Goal: Information Seeking & Learning: Check status

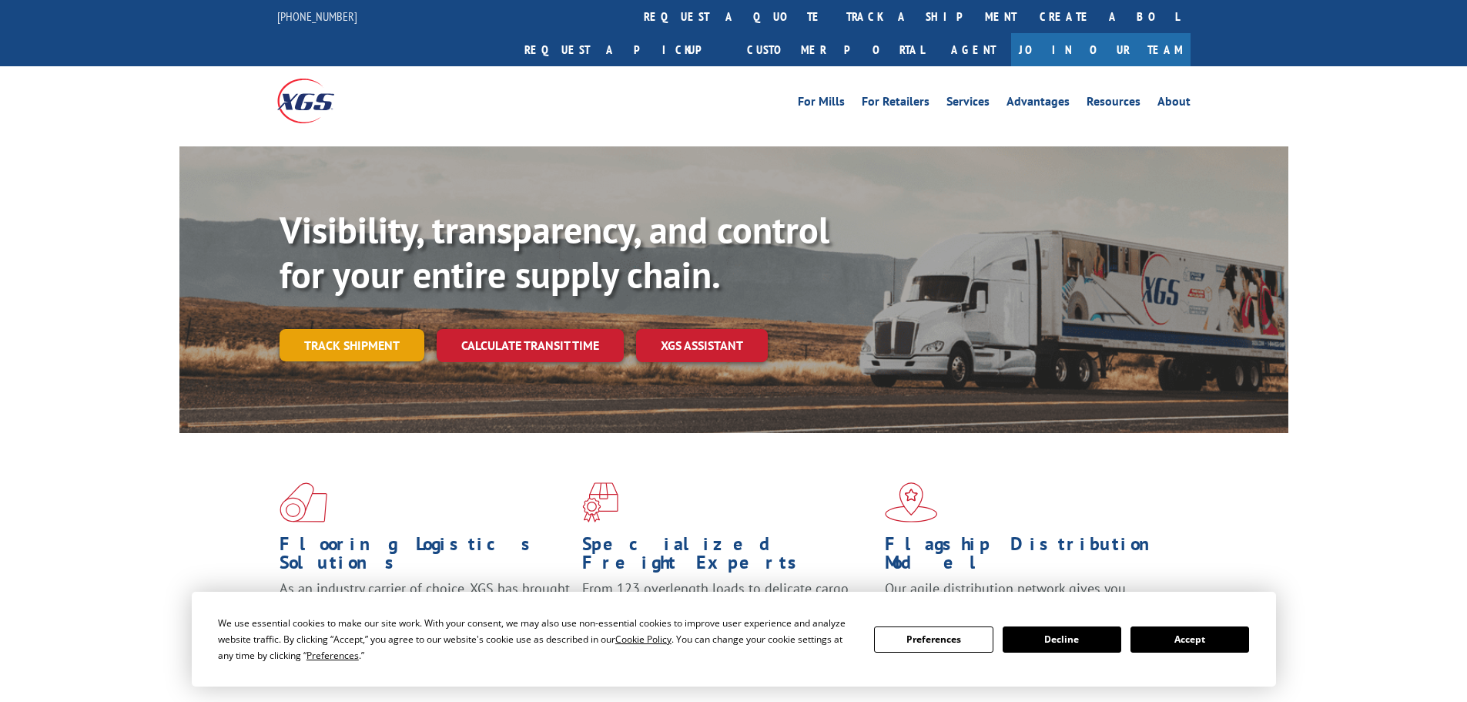
click at [347, 329] on link "Track shipment" at bounding box center [352, 345] width 145 height 32
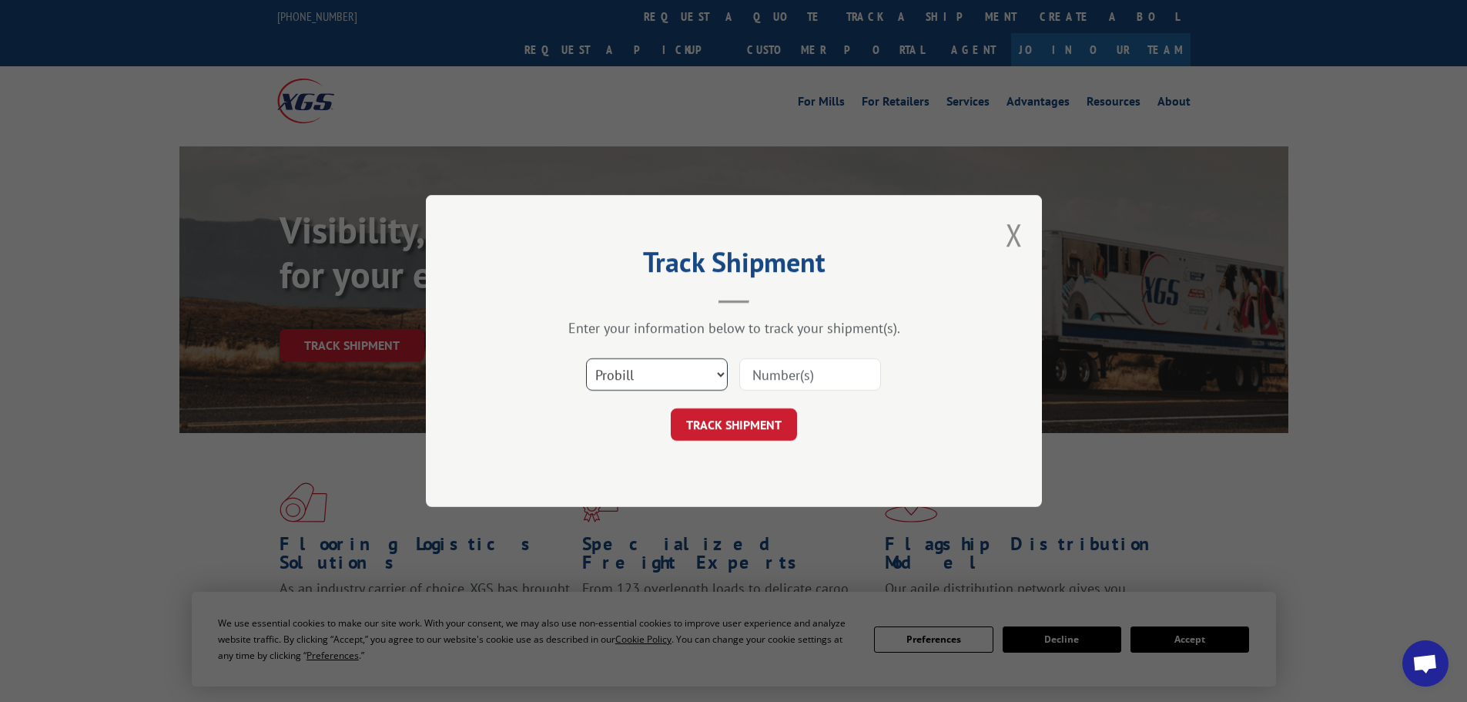
click at [719, 374] on select "Select category... Probill BOL PO" at bounding box center [657, 374] width 142 height 32
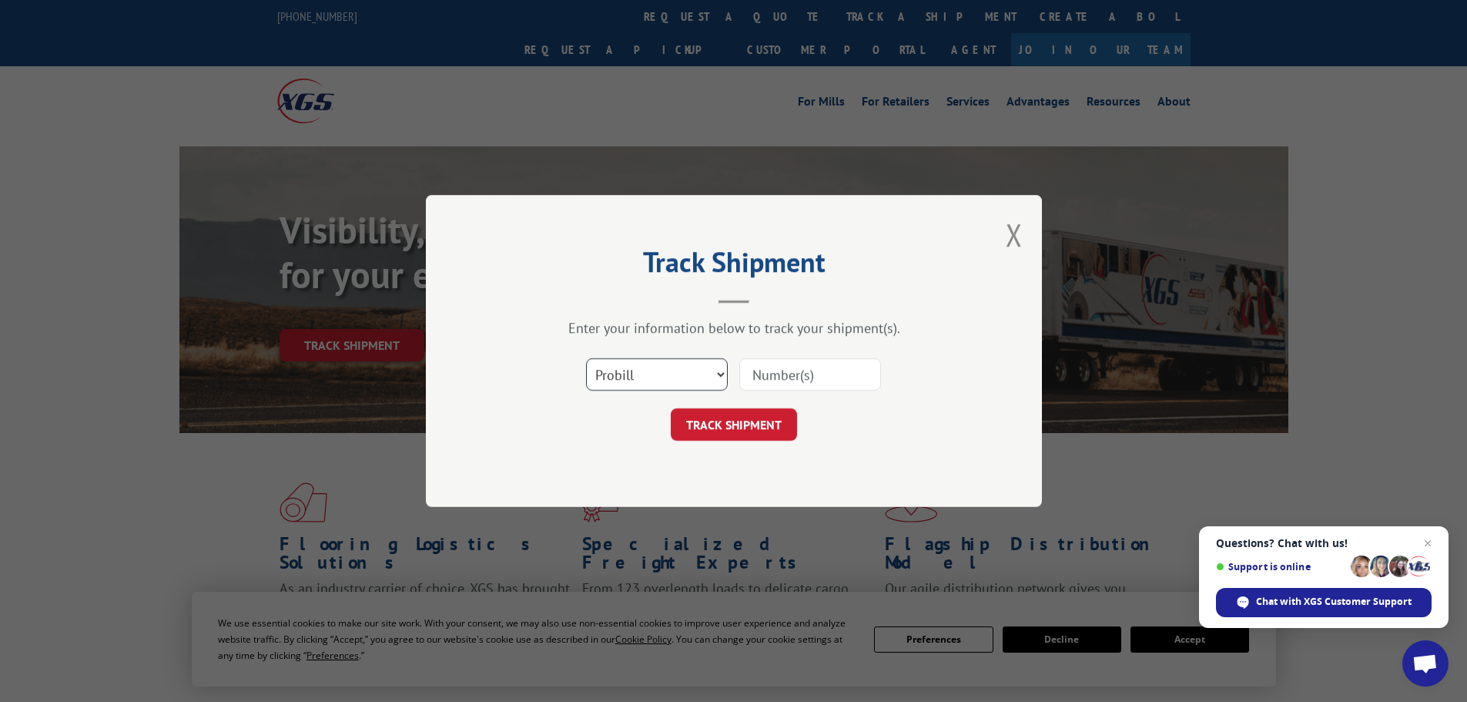
select select "bol"
click at [586, 358] on select "Select category... Probill BOL PO" at bounding box center [657, 374] width 142 height 32
click at [761, 374] on input at bounding box center [810, 374] width 142 height 32
paste input "2856250"
type input "2856250"
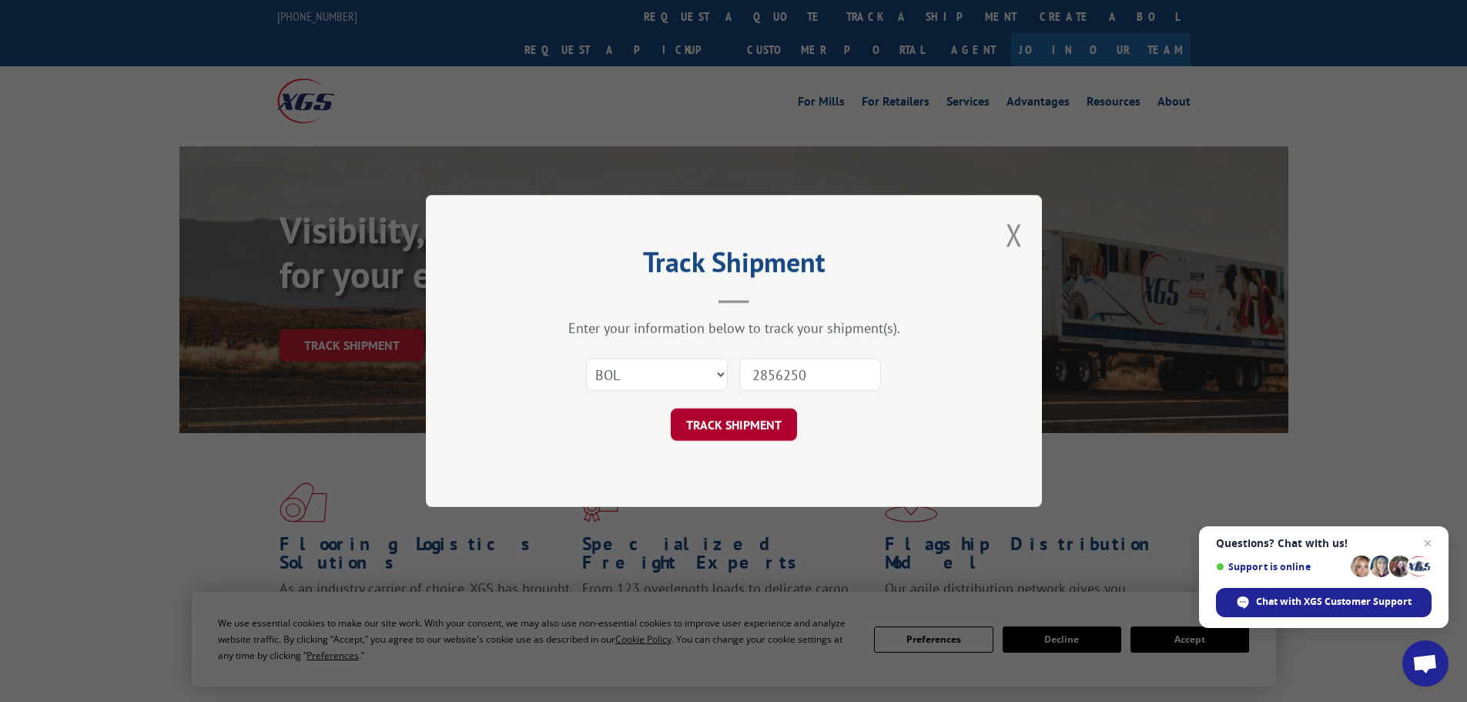
click at [752, 435] on button "TRACK SHIPMENT" at bounding box center [734, 424] width 126 height 32
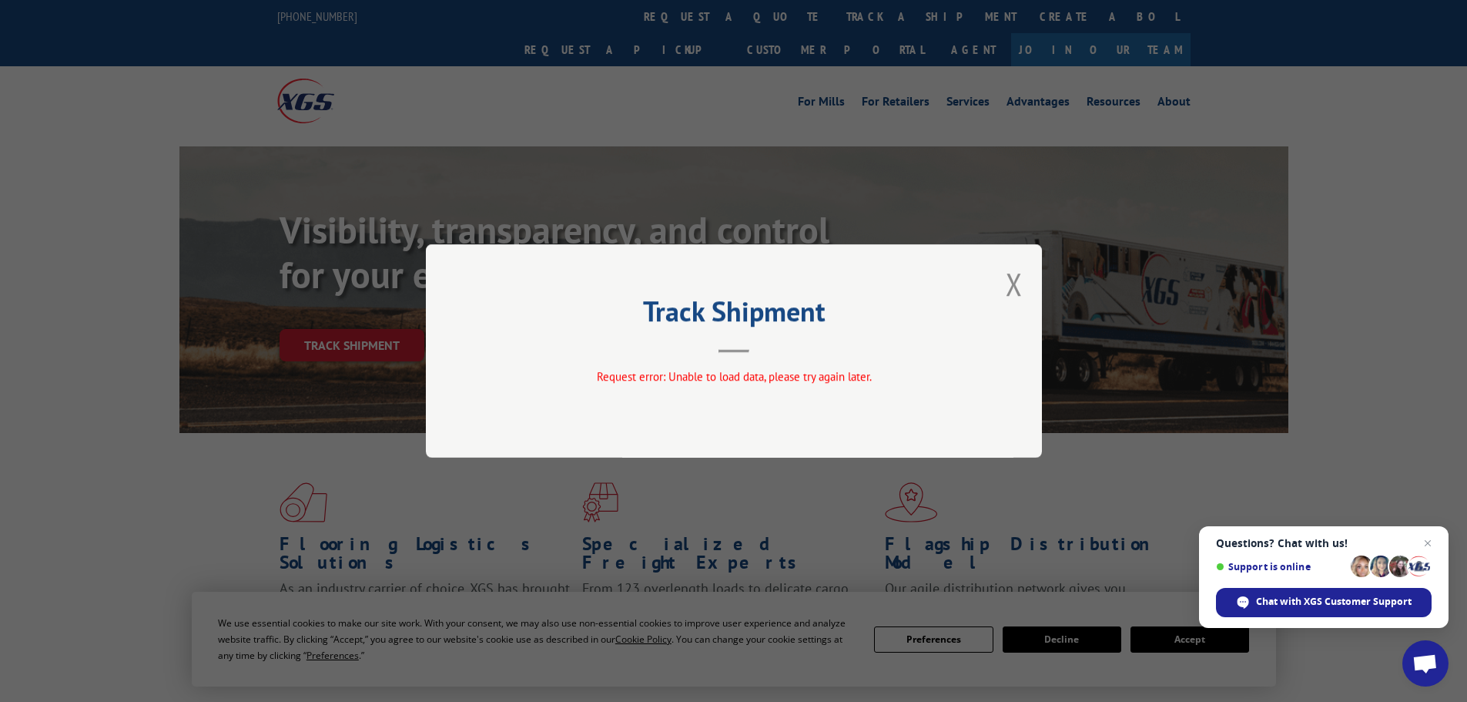
drag, startPoint x: 790, startPoint y: 471, endPoint x: 1122, endPoint y: 513, distance: 334.6
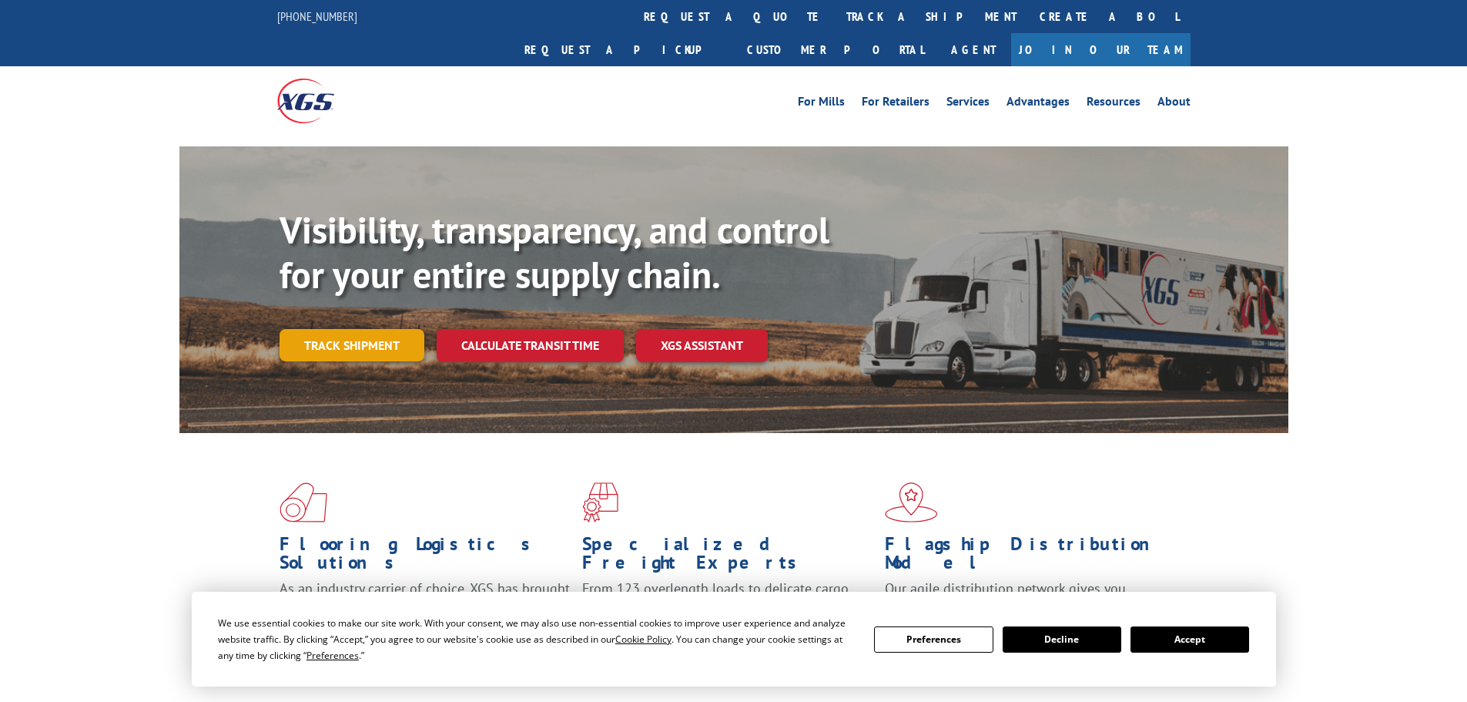
click at [308, 329] on link "Track shipment" at bounding box center [352, 345] width 145 height 32
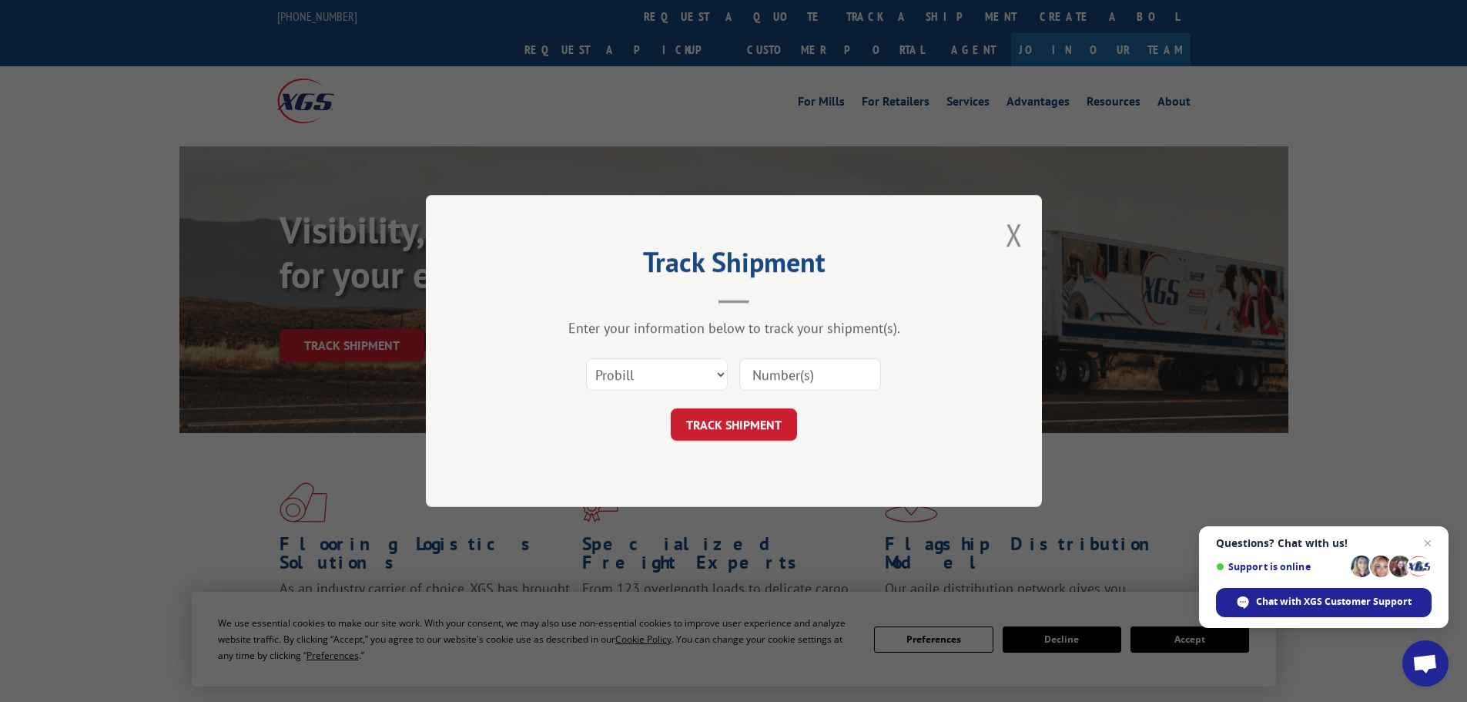
click at [772, 380] on input at bounding box center [810, 374] width 142 height 32
paste input "2856250"
type input "2856250"
click at [763, 428] on button "TRACK SHIPMENT" at bounding box center [734, 424] width 126 height 32
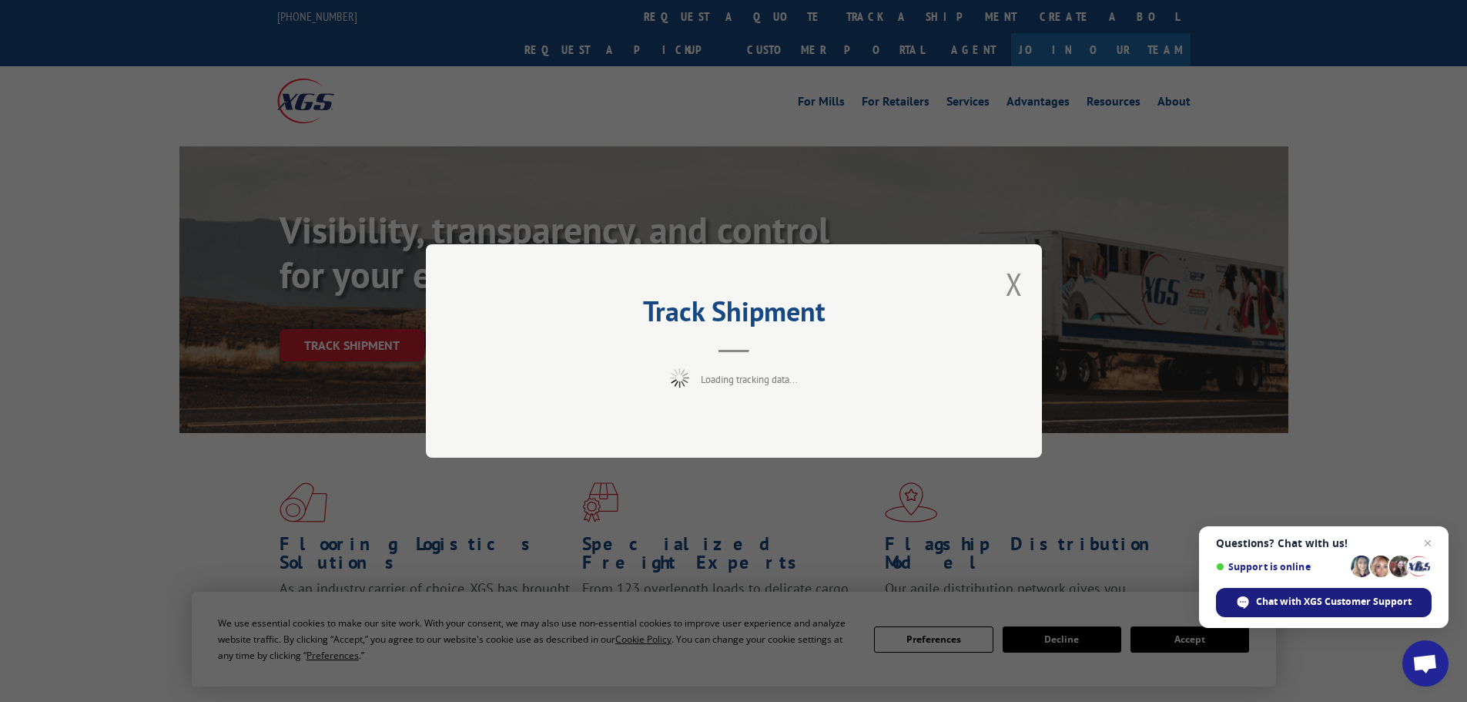
click at [1303, 600] on span "Chat with XGS Customer Support" at bounding box center [1334, 602] width 156 height 14
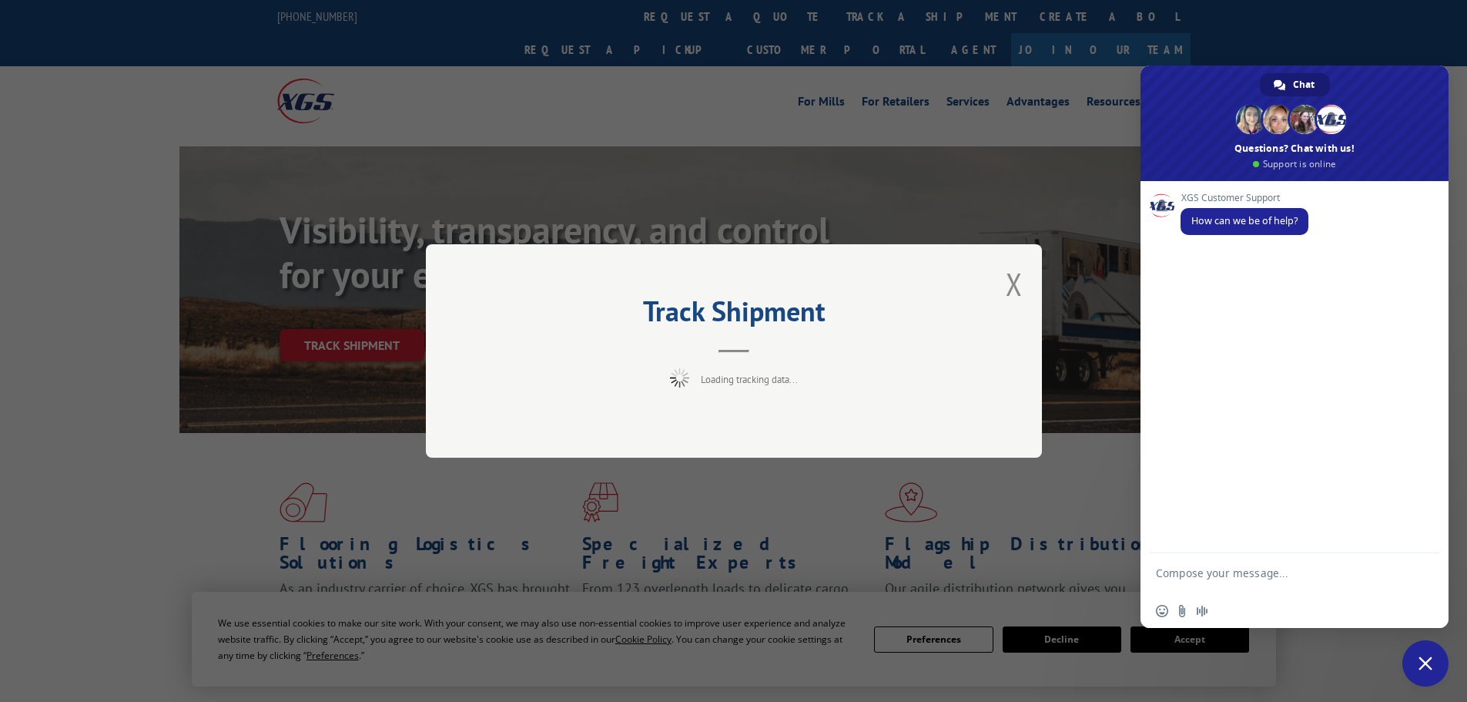
click at [1216, 573] on textarea "Compose your message..." at bounding box center [1277, 580] width 243 height 28
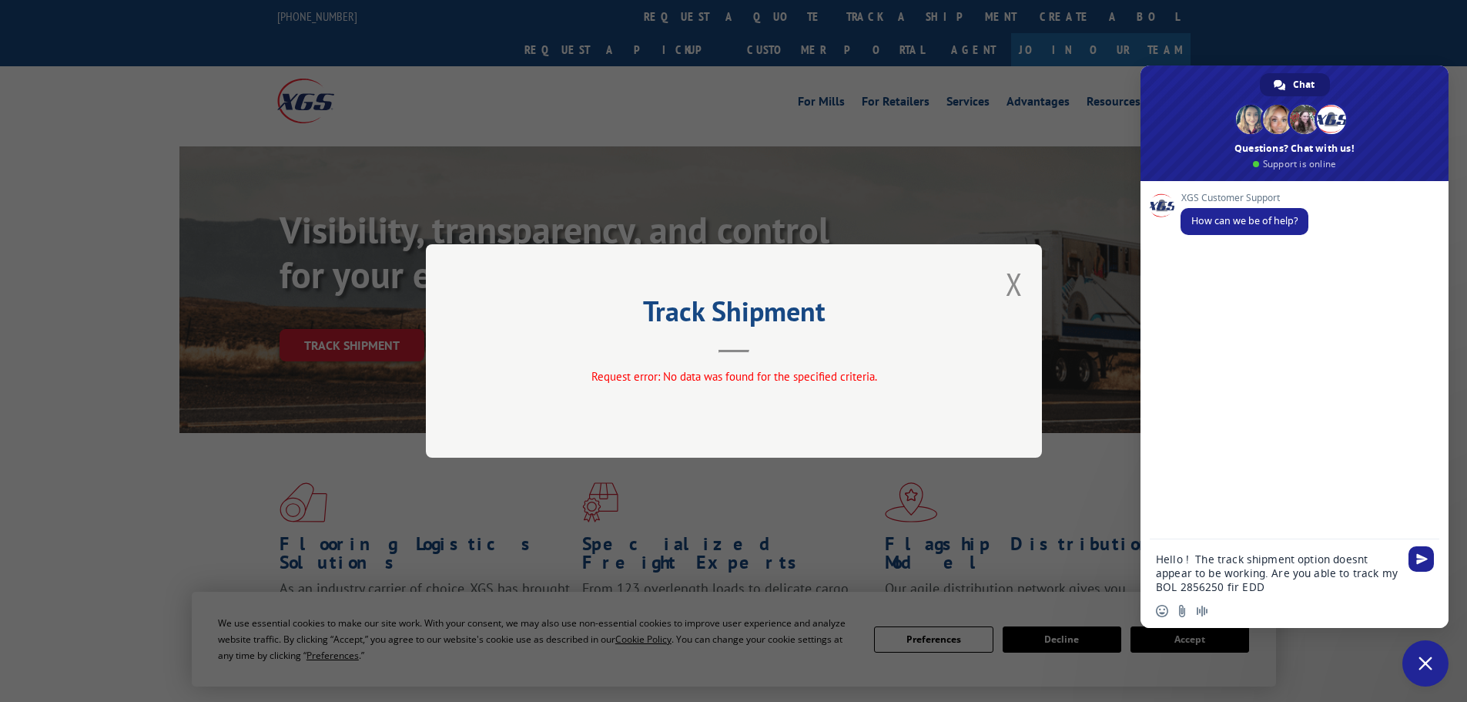
type textarea "Hello ! The track shipment option doesnt appear to be working. Are you able to …"
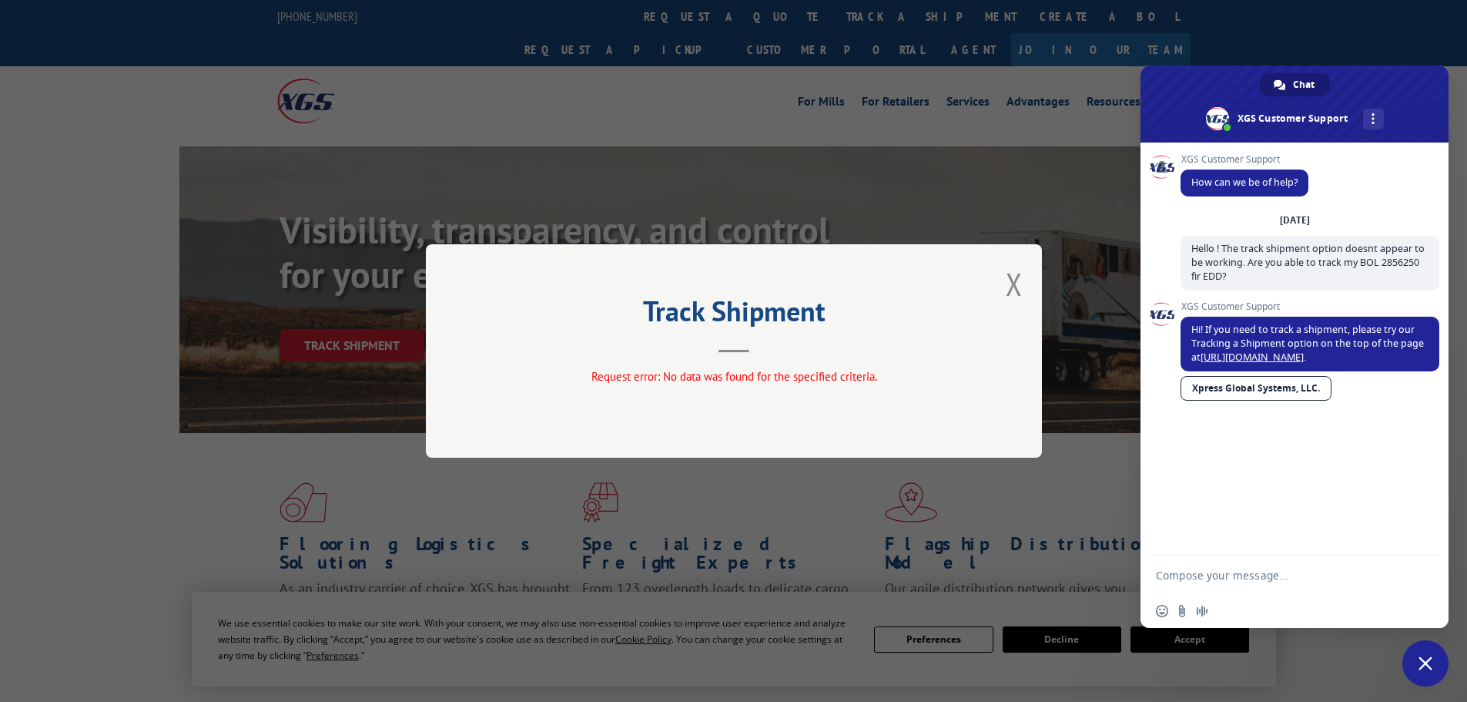
click at [1195, 569] on textarea "Compose your message..." at bounding box center [1277, 575] width 243 height 14
type textarea "yes, I did, it isnt working"
drag, startPoint x: 1008, startPoint y: 299, endPoint x: 1024, endPoint y: 291, distance: 17.2
click at [1011, 297] on button "Close modal" at bounding box center [1014, 283] width 17 height 41
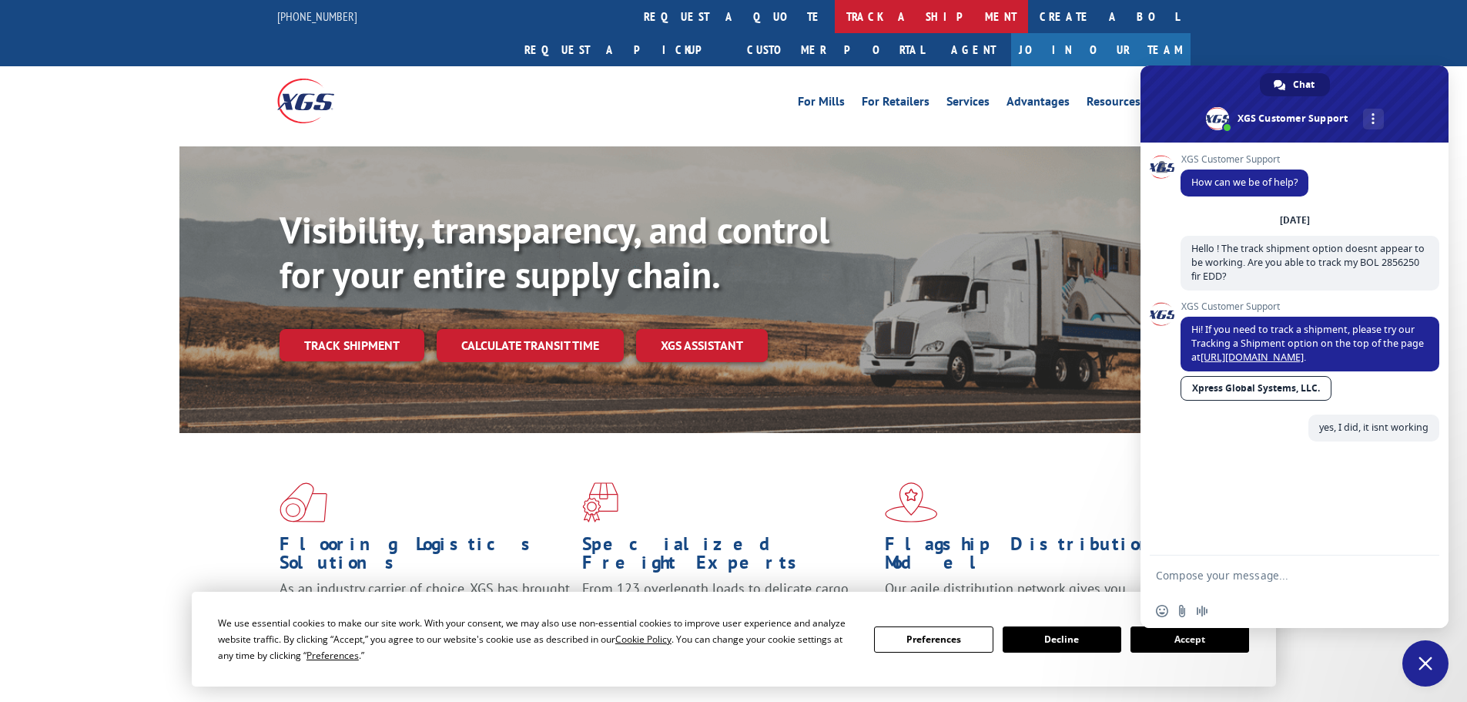
click at [835, 16] on link "track a shipment" at bounding box center [931, 16] width 193 height 33
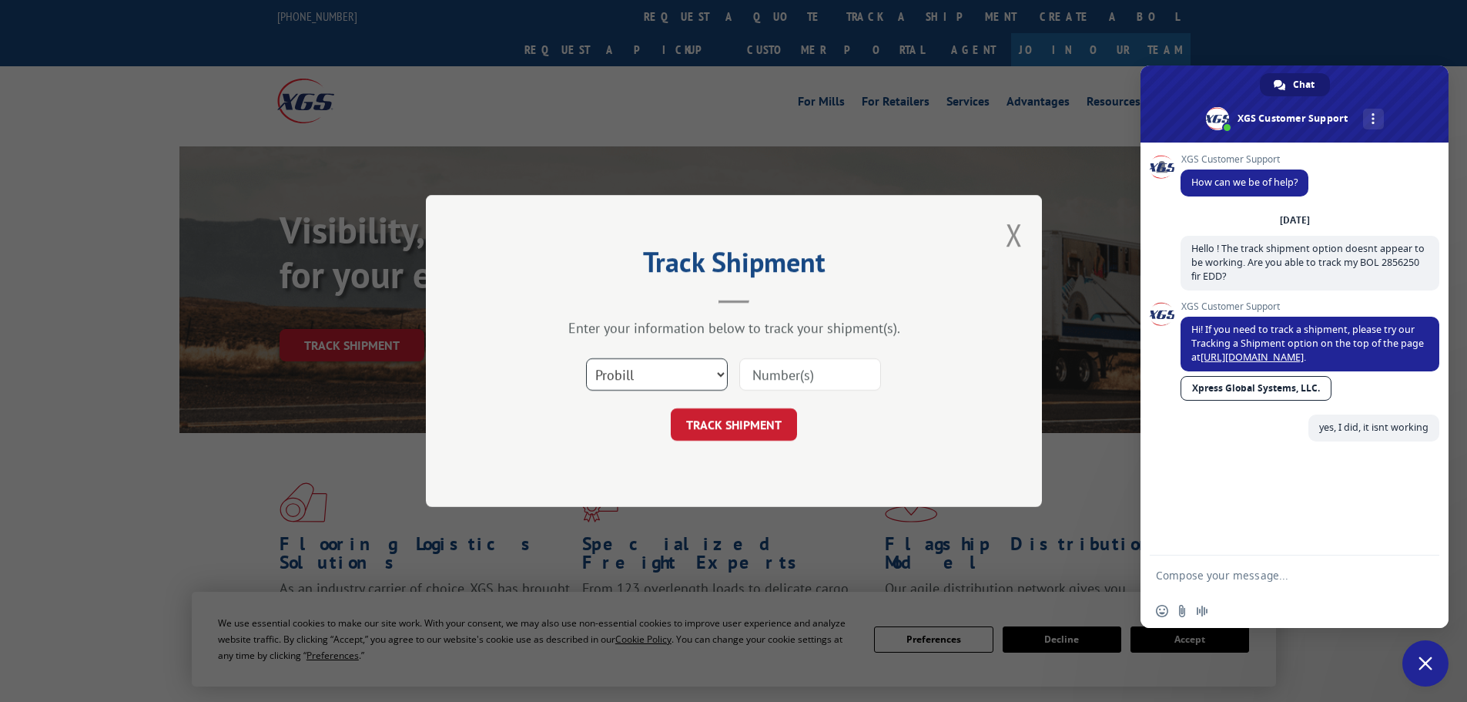
click at [714, 376] on select "Select category... Probill BOL PO" at bounding box center [657, 374] width 142 height 32
select select "bol"
click at [586, 358] on select "Select category... Probill BOL PO" at bounding box center [657, 374] width 142 height 32
click at [780, 376] on input at bounding box center [810, 374] width 142 height 32
paste input "2856250"
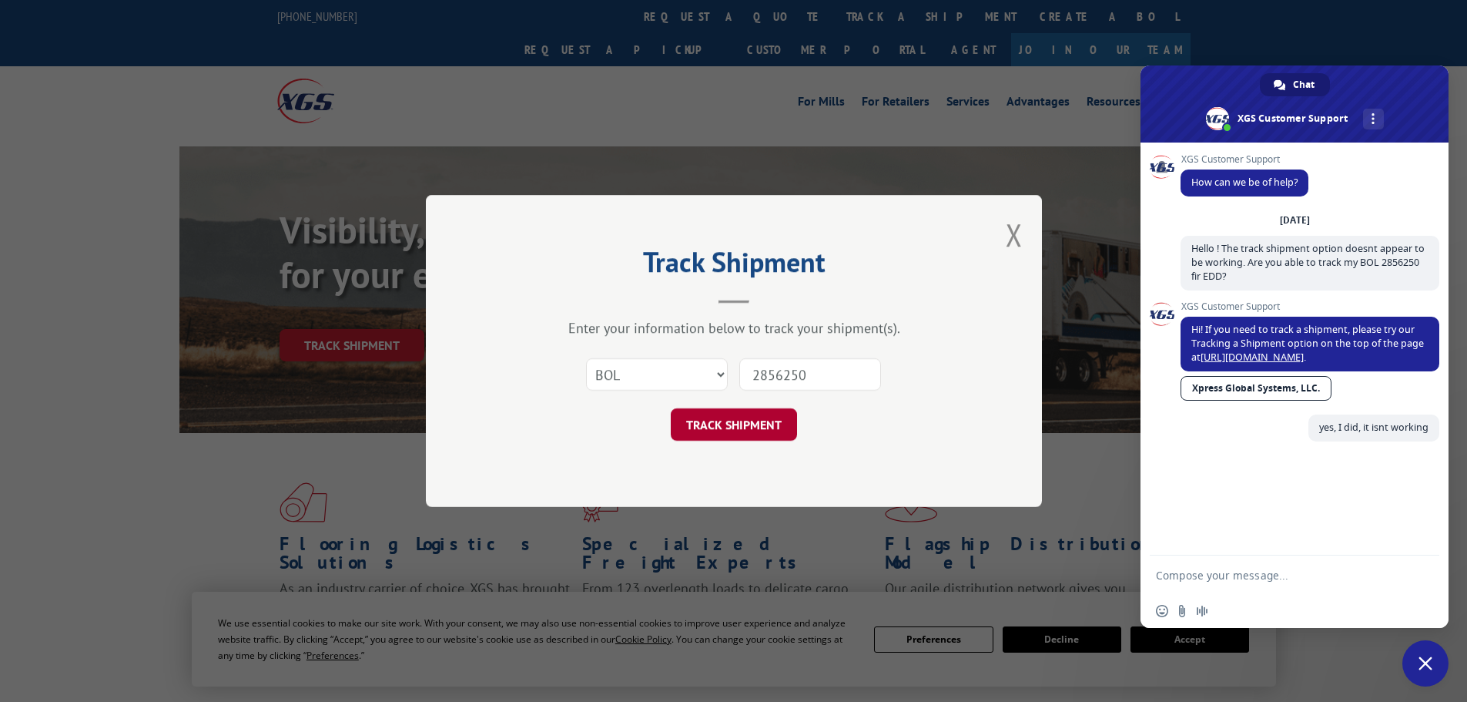
type input "2856250"
click at [742, 417] on button "TRACK SHIPMENT" at bounding box center [734, 424] width 126 height 32
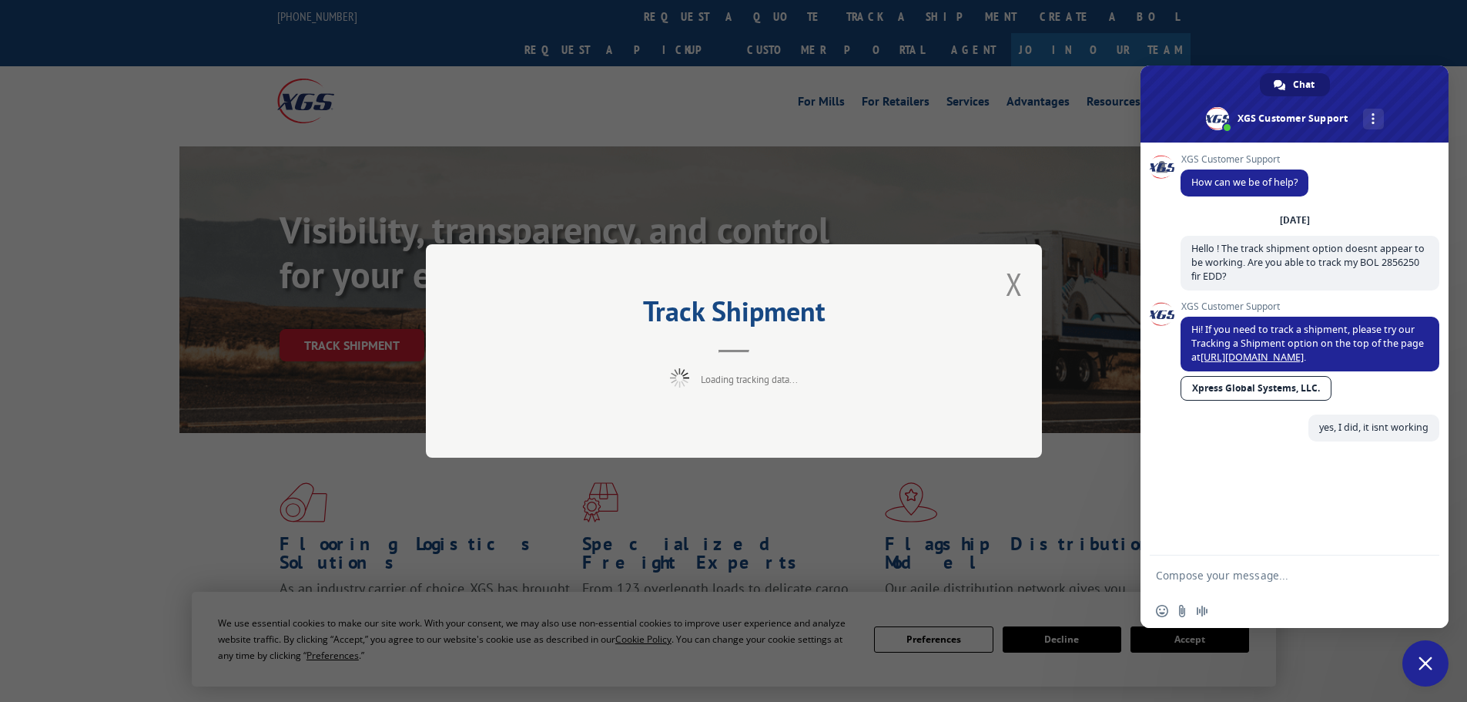
click at [1067, 642] on div "Track Shipment Loading tracking data..." at bounding box center [733, 351] width 1467 height 702
click at [1018, 280] on button "Close modal" at bounding box center [1014, 283] width 17 height 41
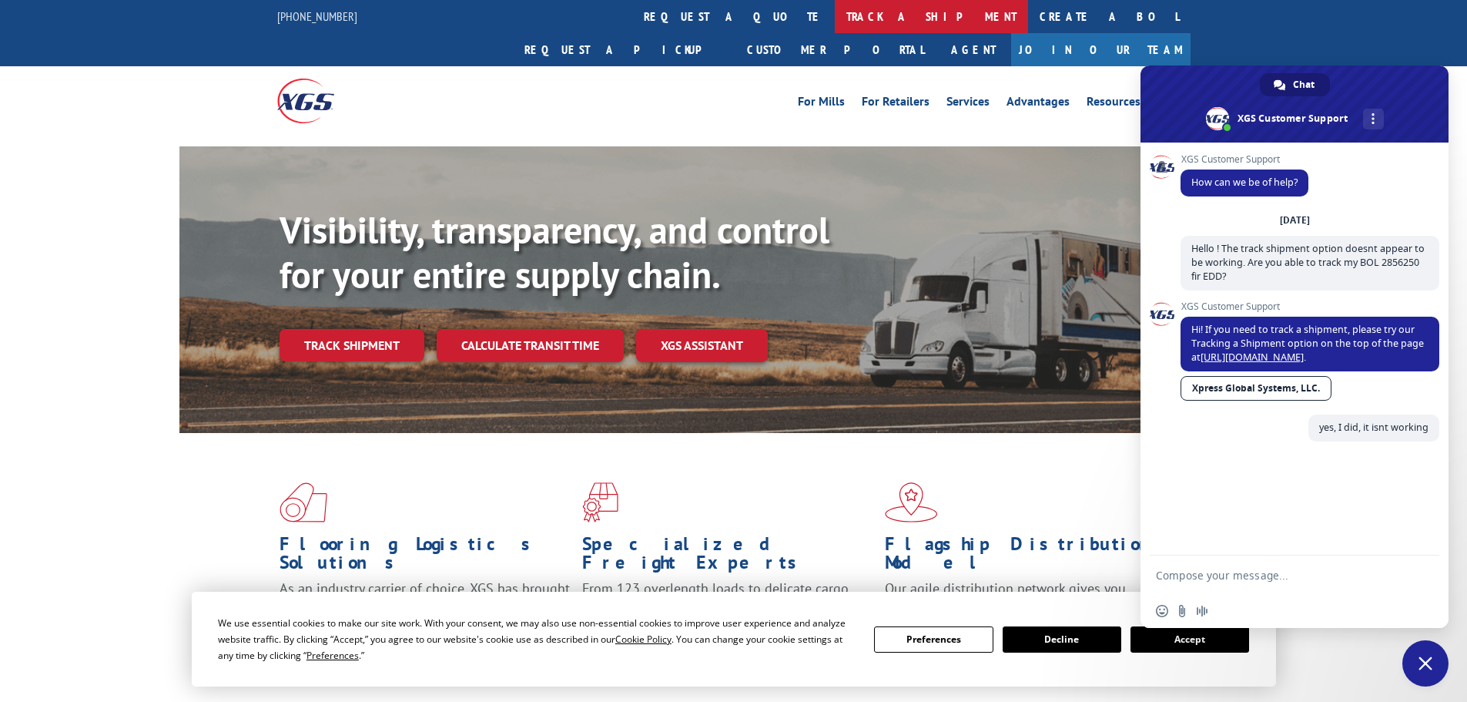
click at [835, 18] on link "track a shipment" at bounding box center [931, 16] width 193 height 33
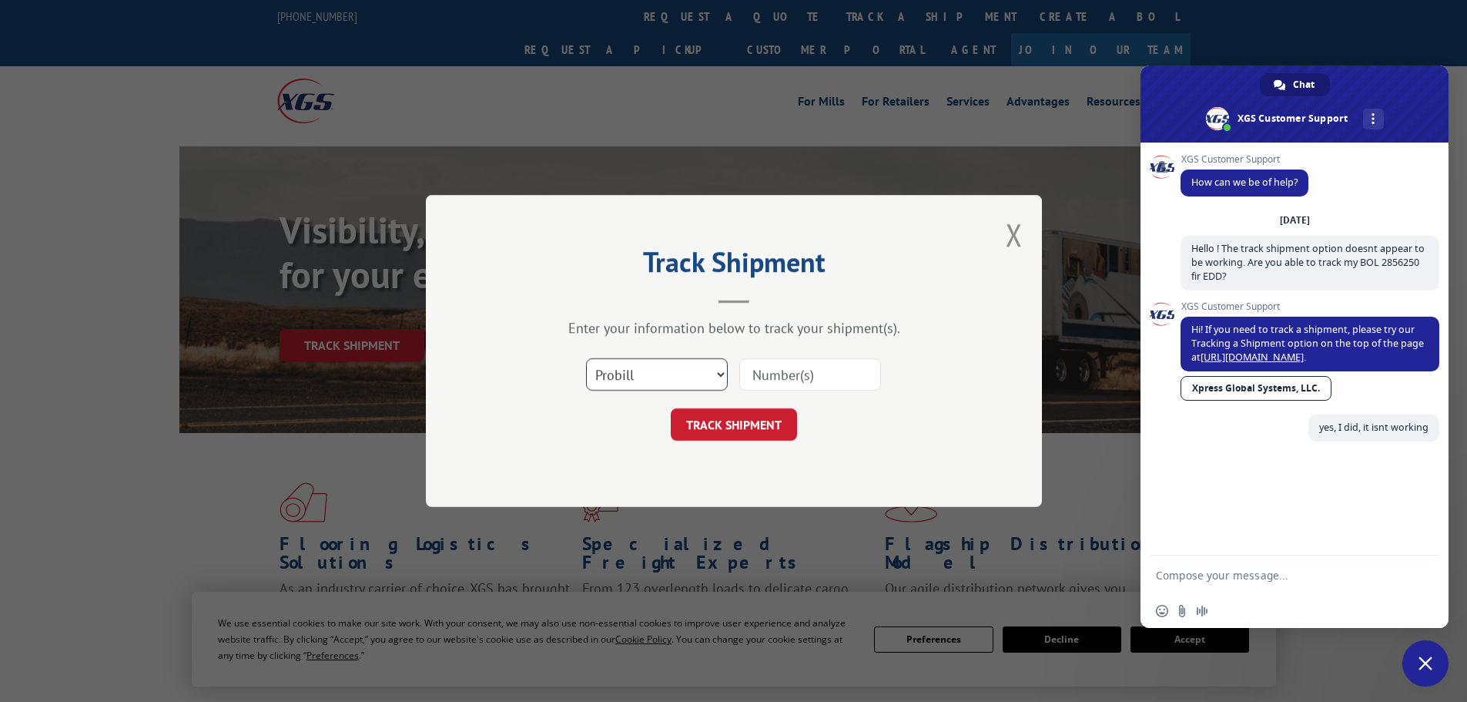
click at [719, 373] on select "Select category... Probill BOL PO" at bounding box center [657, 374] width 142 height 32
select select "po"
click at [586, 358] on select "Select category... Probill BOL PO" at bounding box center [657, 374] width 142 height 32
click at [773, 382] on input at bounding box center [810, 374] width 142 height 32
type input "241000152"
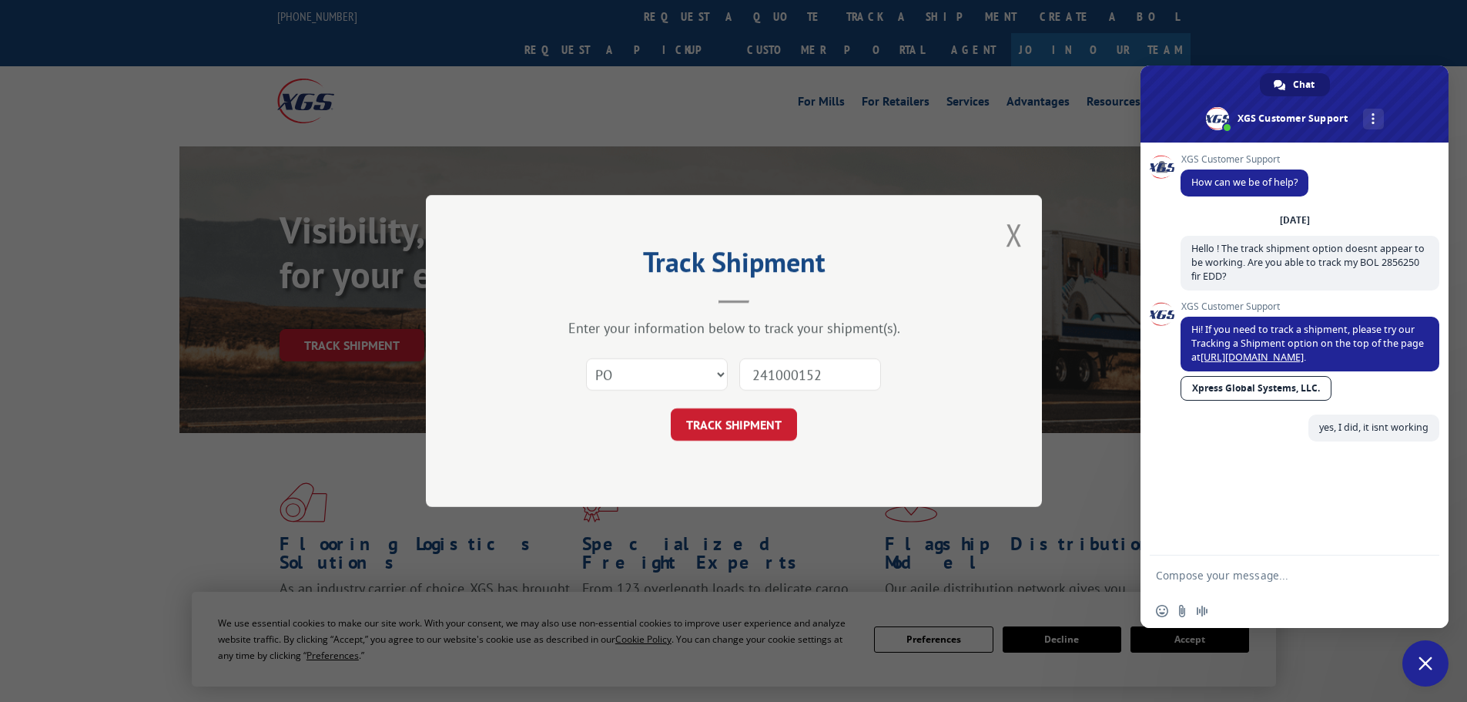
click at [671, 408] on button "TRACK SHIPMENT" at bounding box center [734, 424] width 126 height 32
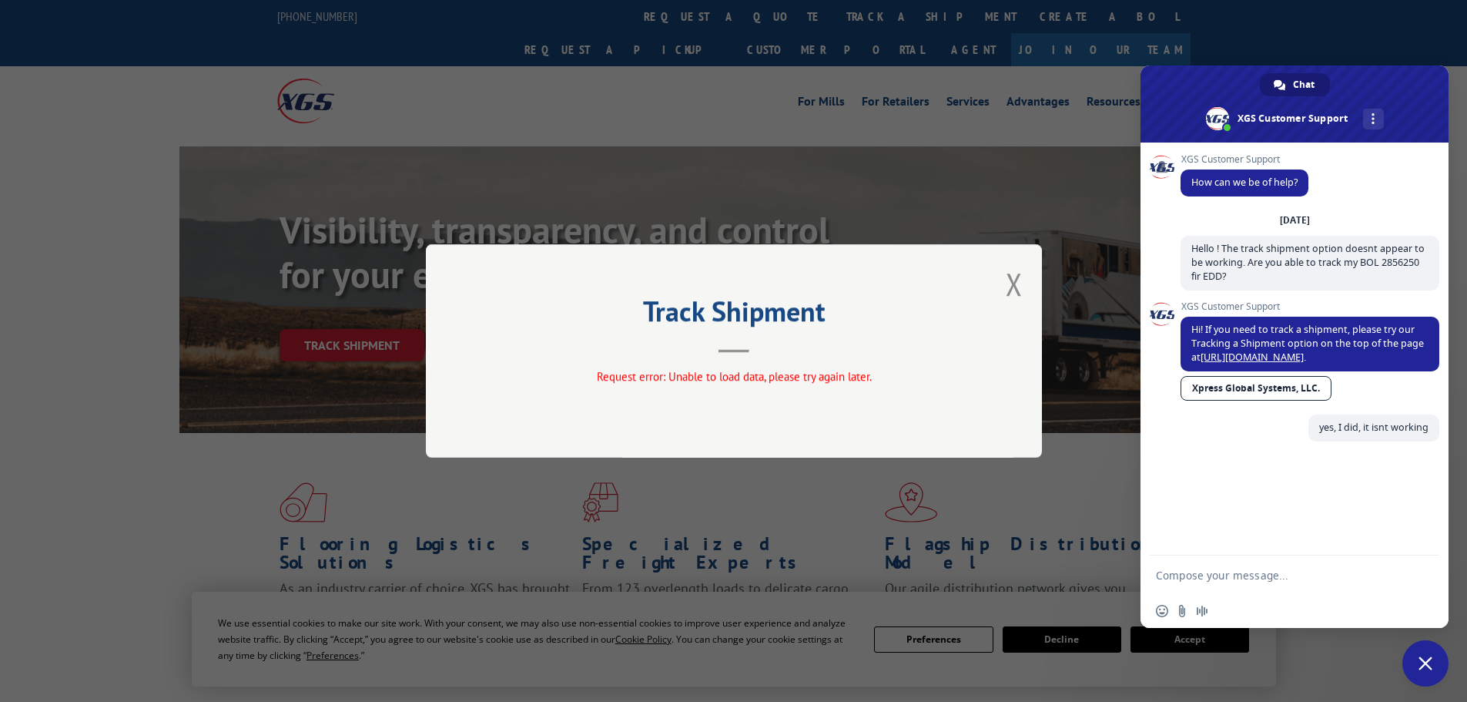
click at [1198, 567] on form at bounding box center [1277, 576] width 243 height 42
click at [1183, 562] on form at bounding box center [1277, 576] width 243 height 42
click at [1022, 284] on button "Close modal" at bounding box center [1014, 283] width 17 height 41
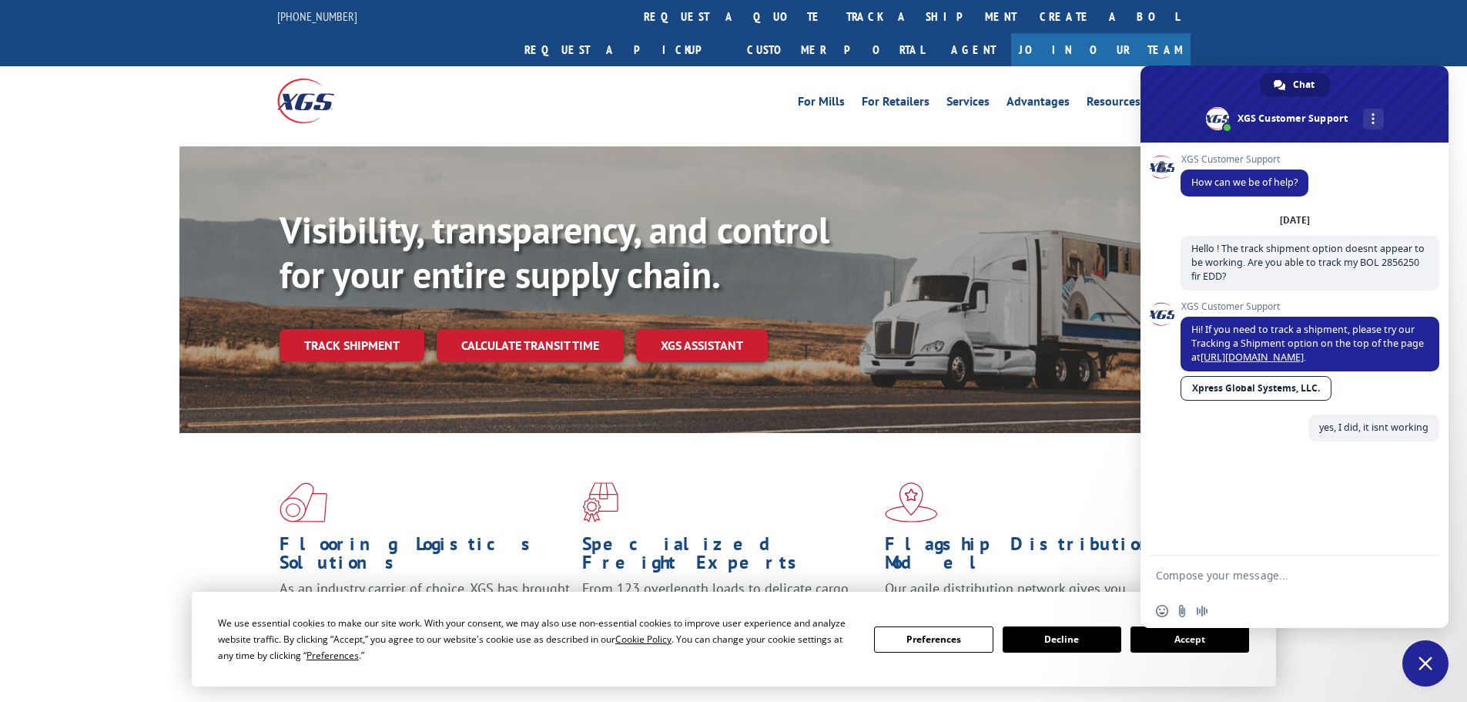
click at [1225, 580] on textarea "Compose your message..." at bounding box center [1277, 575] width 243 height 14
type textarea "O"
type textarea "IT says unable to load data"
click at [1429, 579] on span "Send" at bounding box center [1421, 574] width 25 height 25
click at [1374, 112] on div "More channels" at bounding box center [1373, 119] width 21 height 21
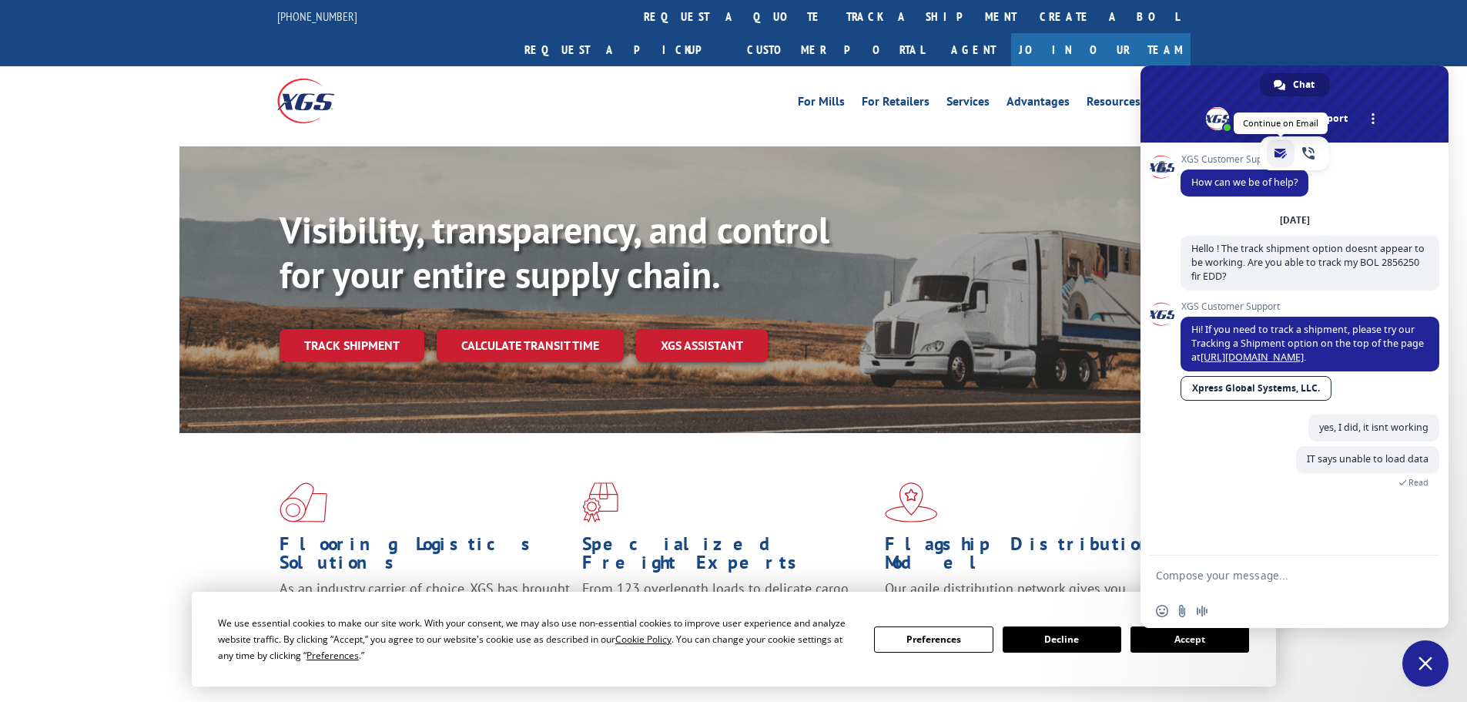
click at [1282, 150] on span "email" at bounding box center [1281, 153] width 12 height 12
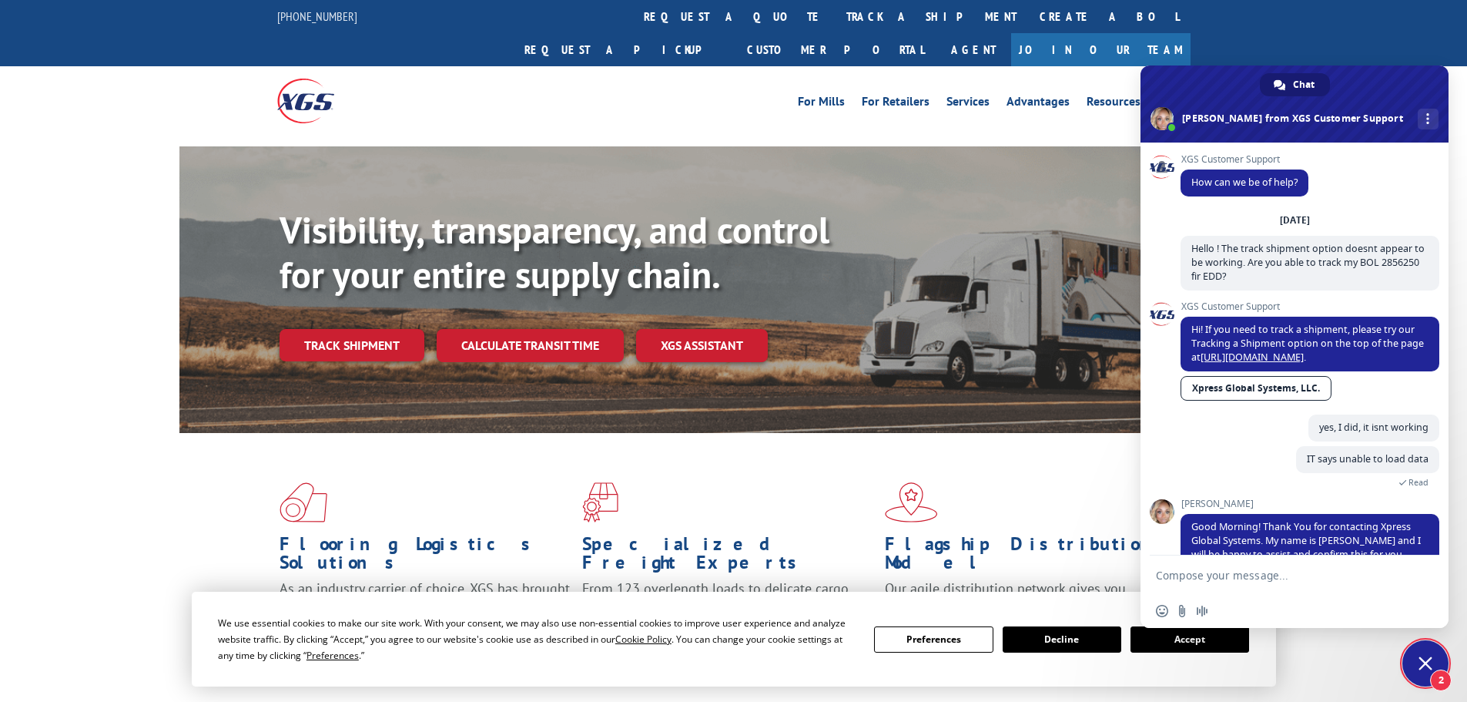
scroll to position [104, 0]
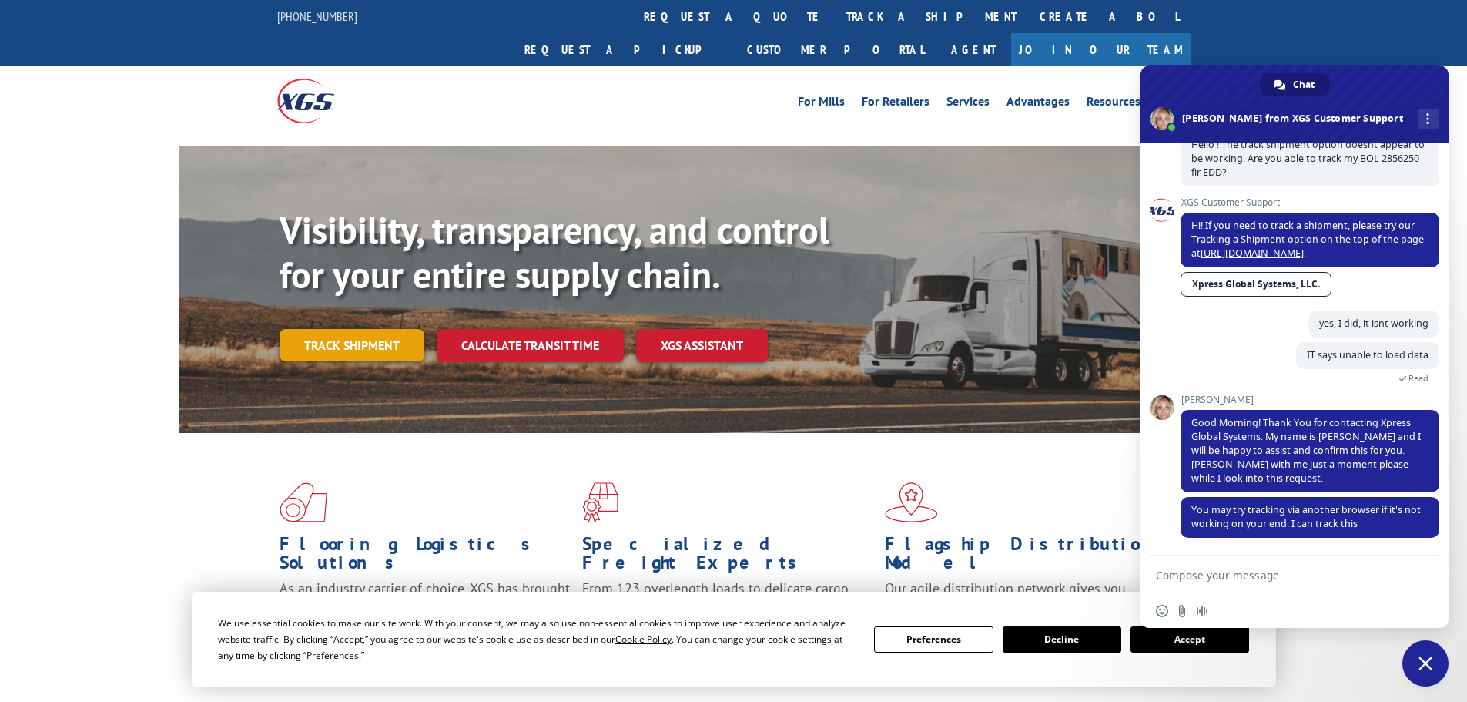
click at [407, 329] on link "Track shipment" at bounding box center [352, 345] width 145 height 32
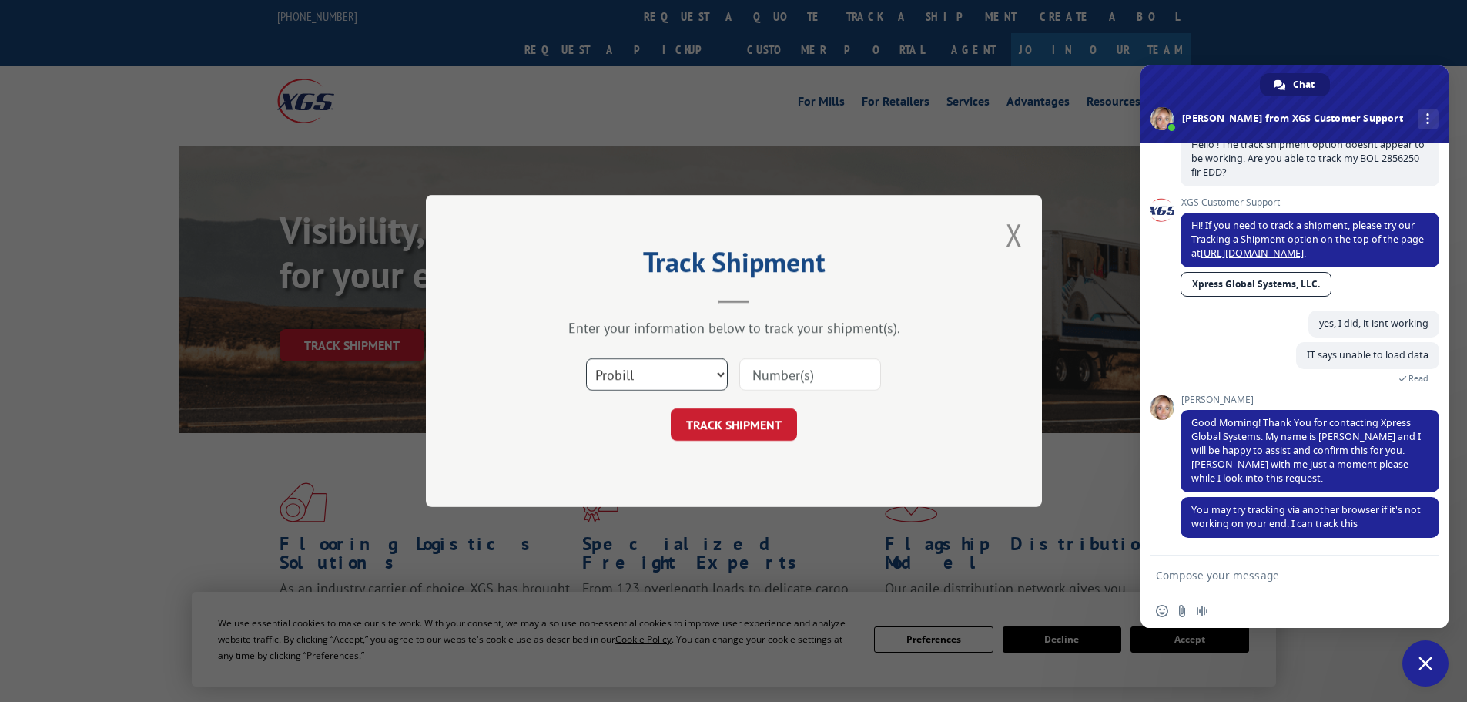
click at [709, 374] on select "Select category... Probill BOL PO" at bounding box center [657, 374] width 142 height 32
select select "bol"
click at [586, 358] on select "Select category... Probill BOL PO" at bounding box center [657, 374] width 142 height 32
click at [813, 380] on input at bounding box center [810, 374] width 142 height 32
paste input "2856250"
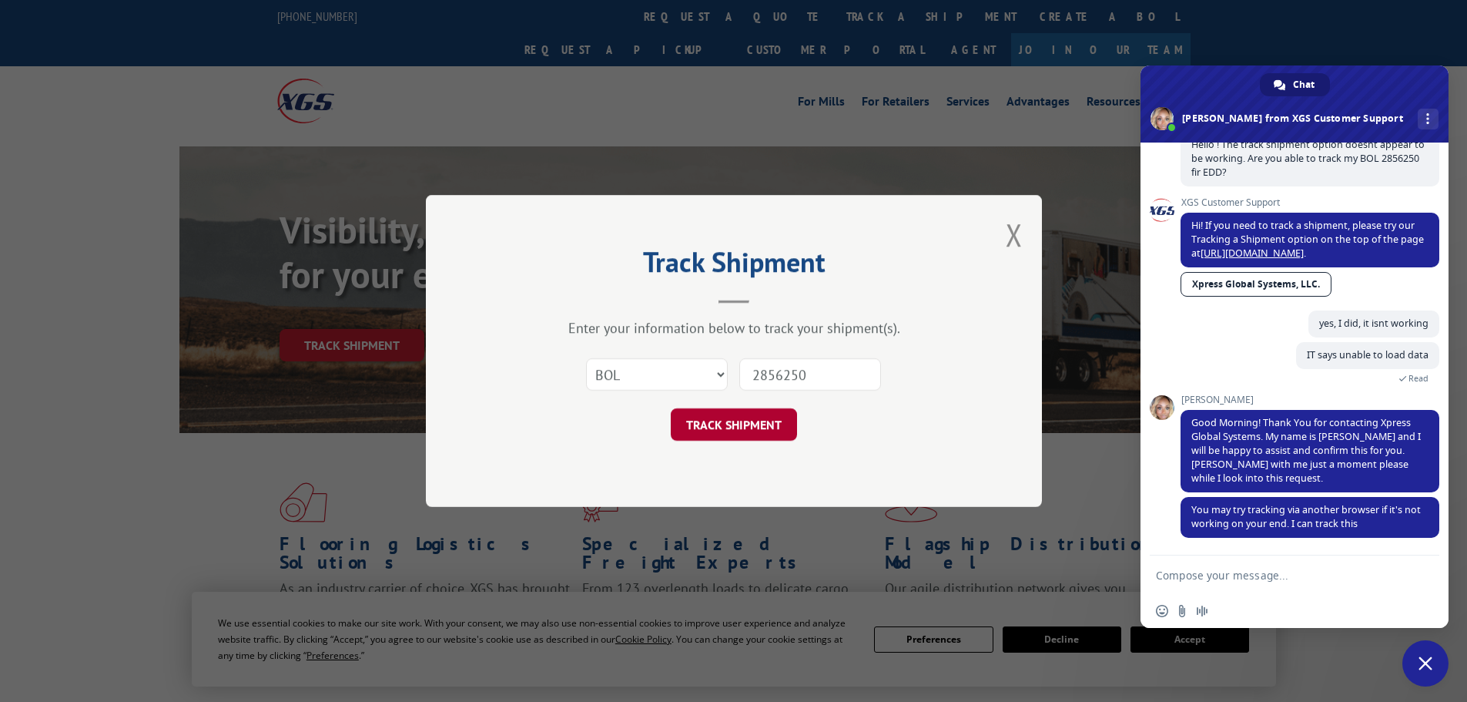
type input "2856250"
click at [726, 423] on button "TRACK SHIPMENT" at bounding box center [734, 424] width 126 height 32
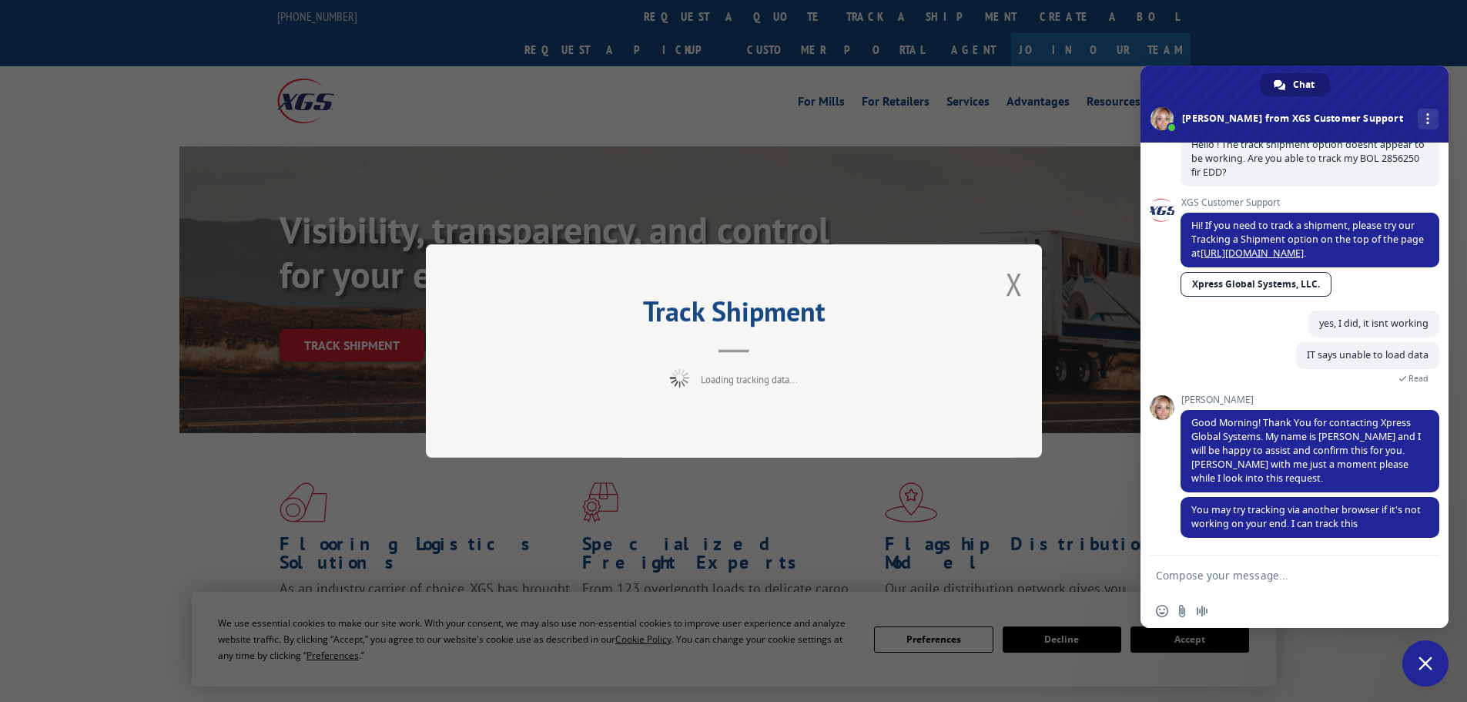
click at [1214, 580] on textarea "Compose your message..." at bounding box center [1277, 575] width 243 height 14
click at [1180, 580] on textarea "Compose your message..." at bounding box center [1277, 575] width 243 height 14
type textarea "IF you can please try, thank you!"
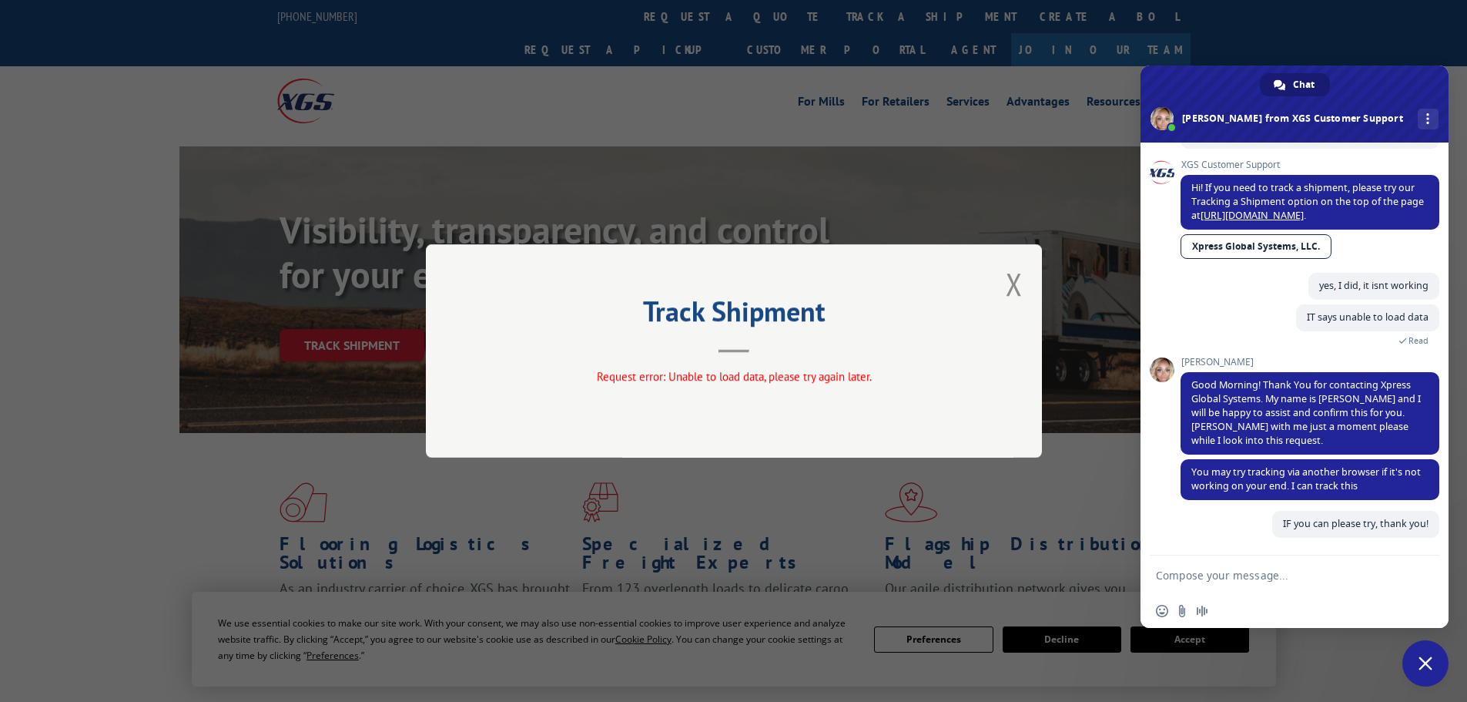
scroll to position [142, 0]
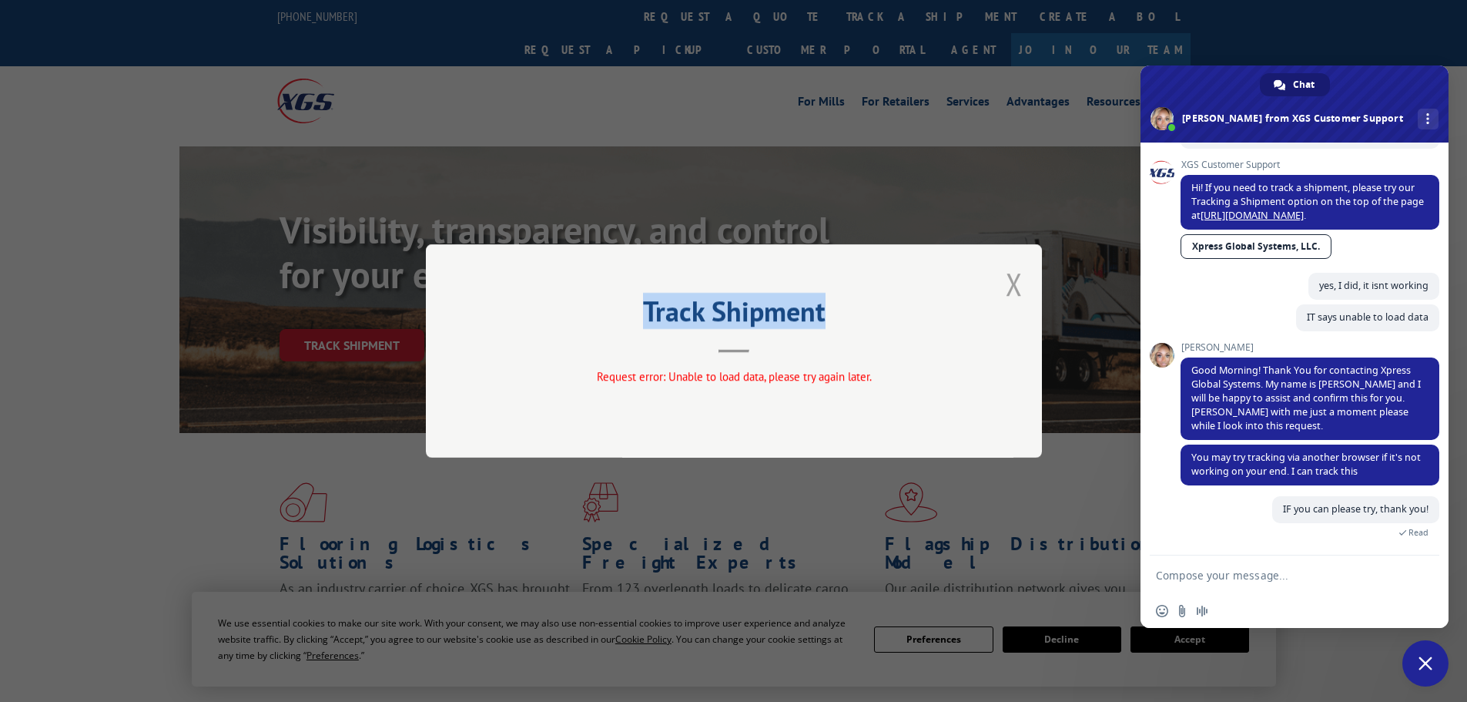
click at [1007, 290] on div "Track Shipment Request error: Unable to load data, please try again later." at bounding box center [734, 350] width 616 height 213
click at [1008, 290] on button "Close modal" at bounding box center [1014, 283] width 17 height 41
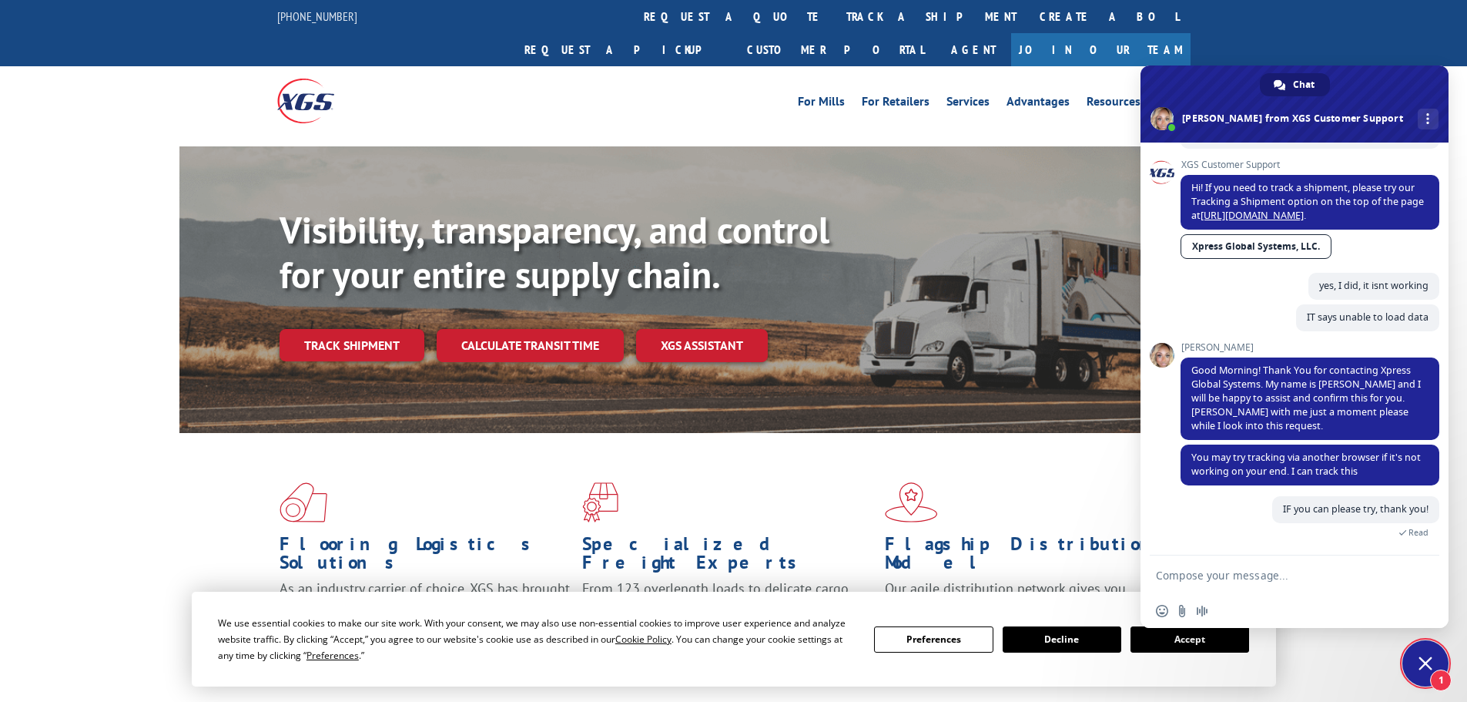
scroll to position [209, 0]
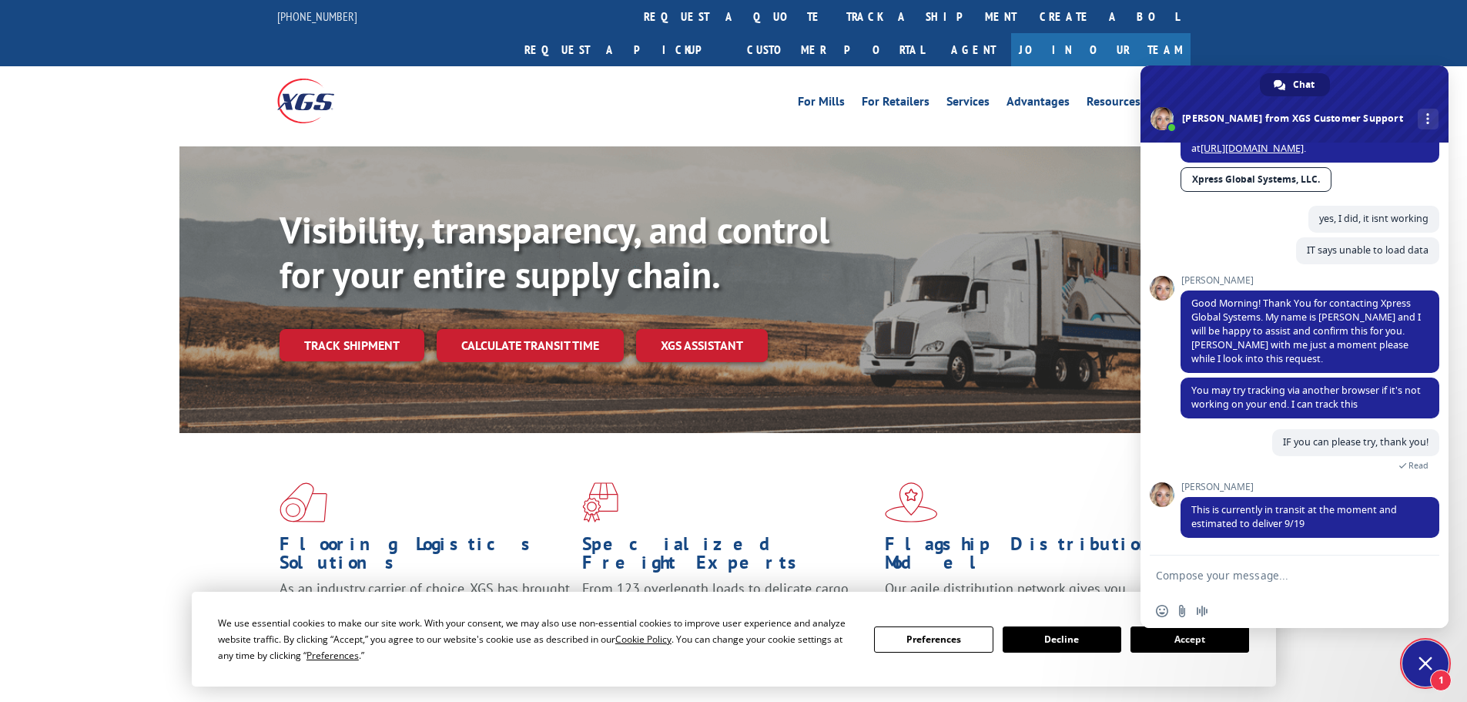
click at [1227, 582] on textarea "Compose your message..." at bounding box center [1277, 575] width 243 height 14
type textarea "perfect, thank you!! ."
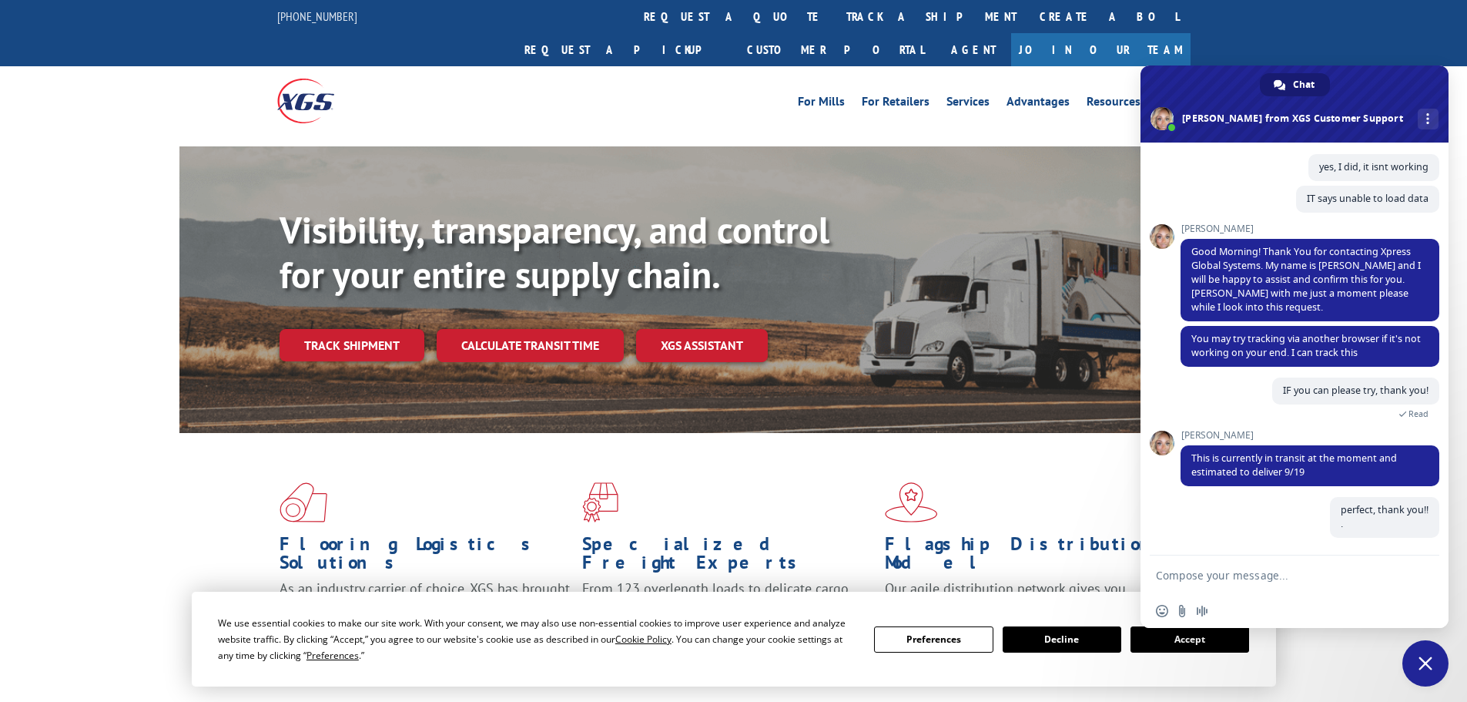
scroll to position [260, 0]
